Goal: Task Accomplishment & Management: Manage account settings

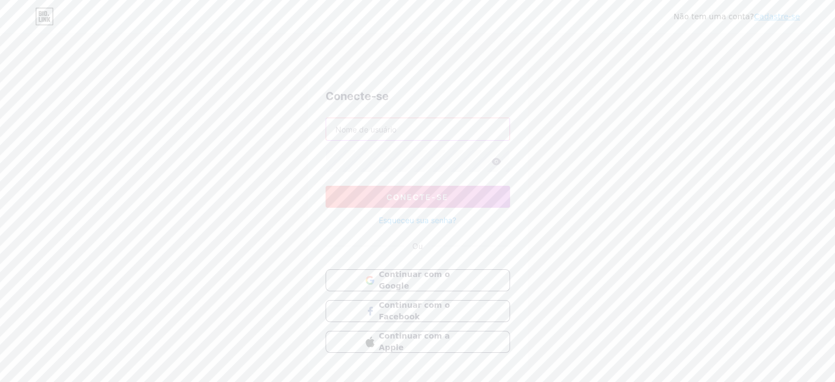
click at [439, 129] on input "text" at bounding box center [417, 129] width 183 height 22
type input "[EMAIL_ADDRESS][DOMAIN_NAME]"
click at [442, 201] on button "Conecte-se" at bounding box center [418, 197] width 185 height 22
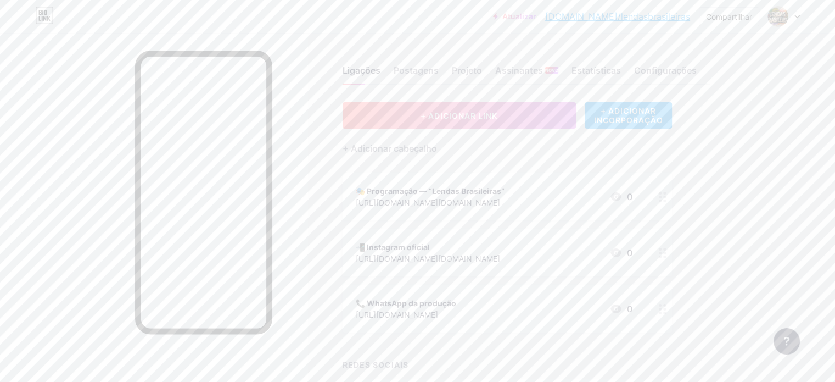
click at [574, 309] on div "📞 WhatsApp da produção [URL][DOMAIN_NAME] 0" at bounding box center [494, 308] width 277 height 25
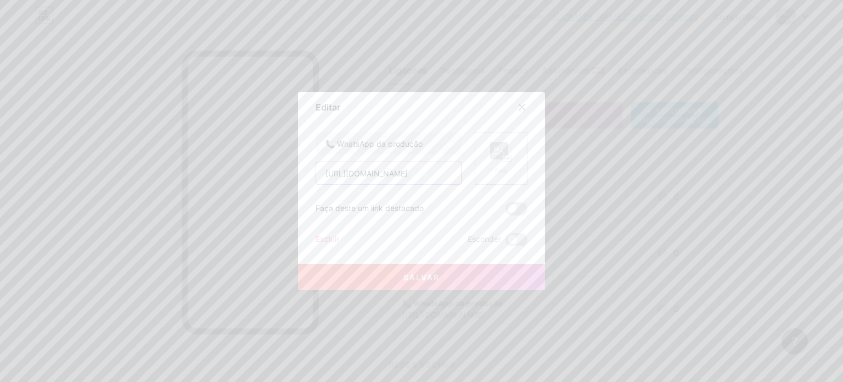
click at [427, 169] on input "[URL][DOMAIN_NAME]" at bounding box center [388, 173] width 145 height 22
click at [518, 109] on icon at bounding box center [522, 107] width 9 height 9
